Goal: Find contact information: Find contact information

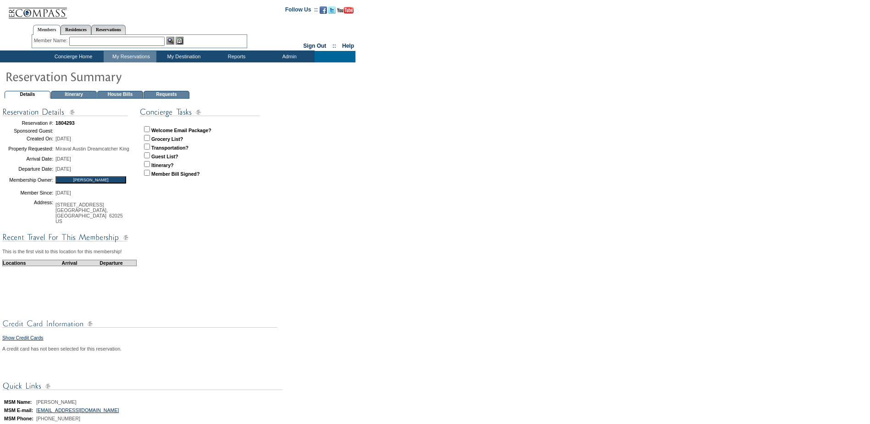
click at [150, 127] on input "checkbox" at bounding box center [147, 129] width 6 height 6
checkbox input "true"
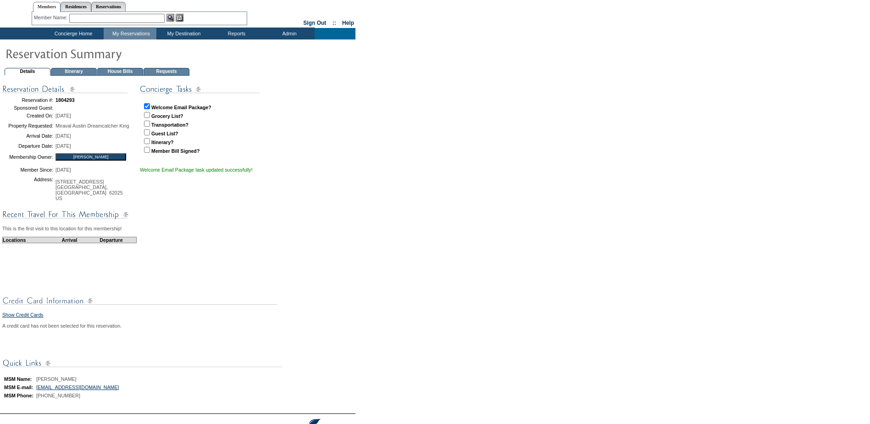
scroll to position [46, 0]
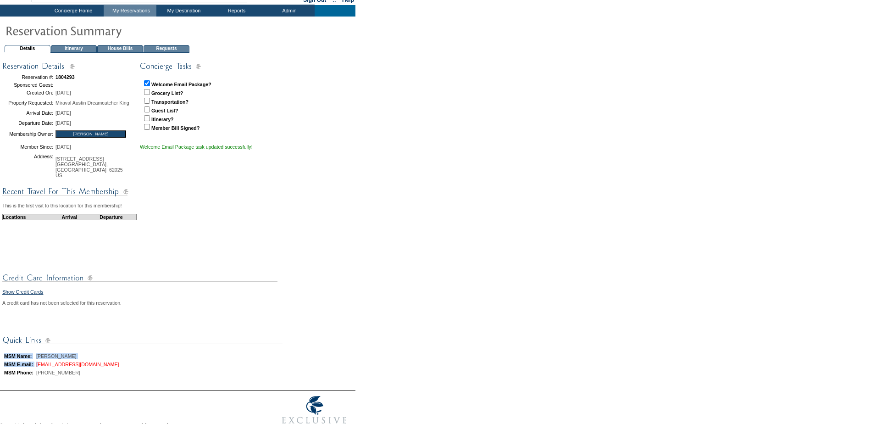
drag, startPoint x: 128, startPoint y: 378, endPoint x: 44, endPoint y: 375, distance: 84.0
click at [44, 375] on td "MSM Name: [PERSON_NAME] MSM E-mail: [EMAIL_ADDRESS][DOMAIN_NAME] MSM Phone: [PH…" at bounding box center [177, 362] width 351 height 54
drag, startPoint x: 44, startPoint y: 375, endPoint x: 139, endPoint y: 375, distance: 95.9
click at [140, 375] on td "MSM Name: [PERSON_NAME] MSM E-mail: [EMAIL_ADDRESS][DOMAIN_NAME] MSM Phone: [PH…" at bounding box center [177, 362] width 351 height 54
drag, startPoint x: 78, startPoint y: 386, endPoint x: 39, endPoint y: 385, distance: 38.6
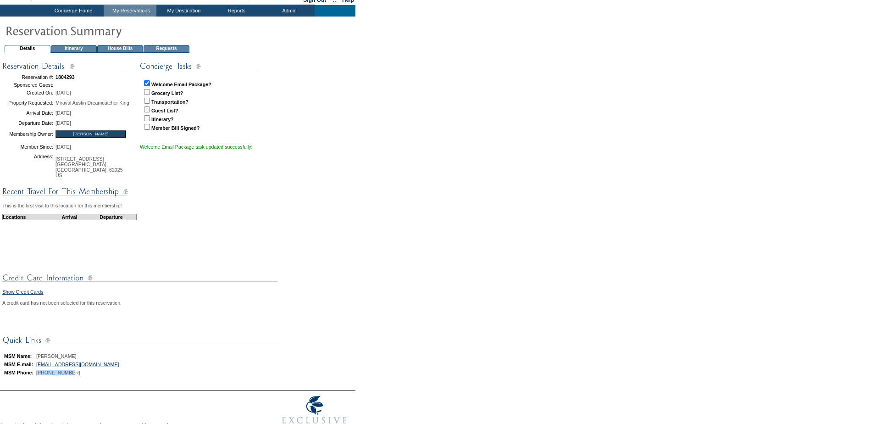
click at [39, 377] on table "MSM Name: [PERSON_NAME] MSM E-mail: [EMAIL_ADDRESS][DOMAIN_NAME] MSM Phone: [PH…" at bounding box center [61, 364] width 119 height 26
copy tr "[PHONE_NUMBER]"
click at [748, 274] on form "Follow Us ::" at bounding box center [435, 195] width 870 height 483
